Goal: Browse casually: Explore the website without a specific task or goal

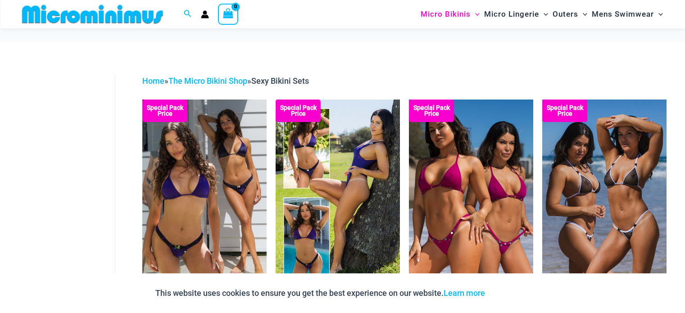
scroll to position [14, 0]
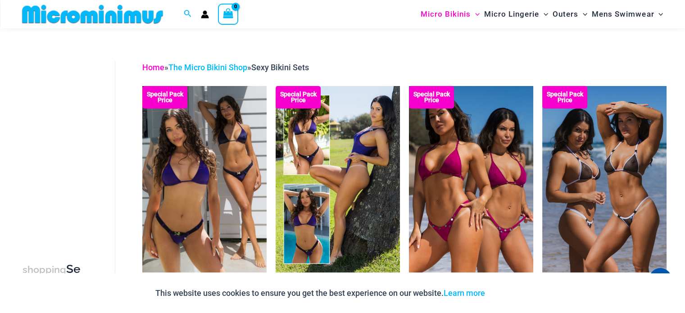
type input "**********"
click at [159, 66] on link "Home" at bounding box center [153, 67] width 22 height 9
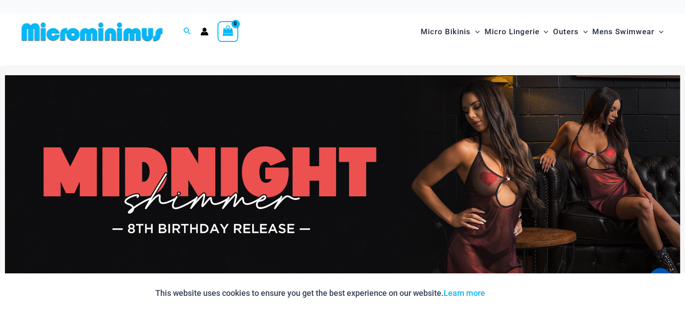
type input "**********"
